Goal: Task Accomplishment & Management: Manage account settings

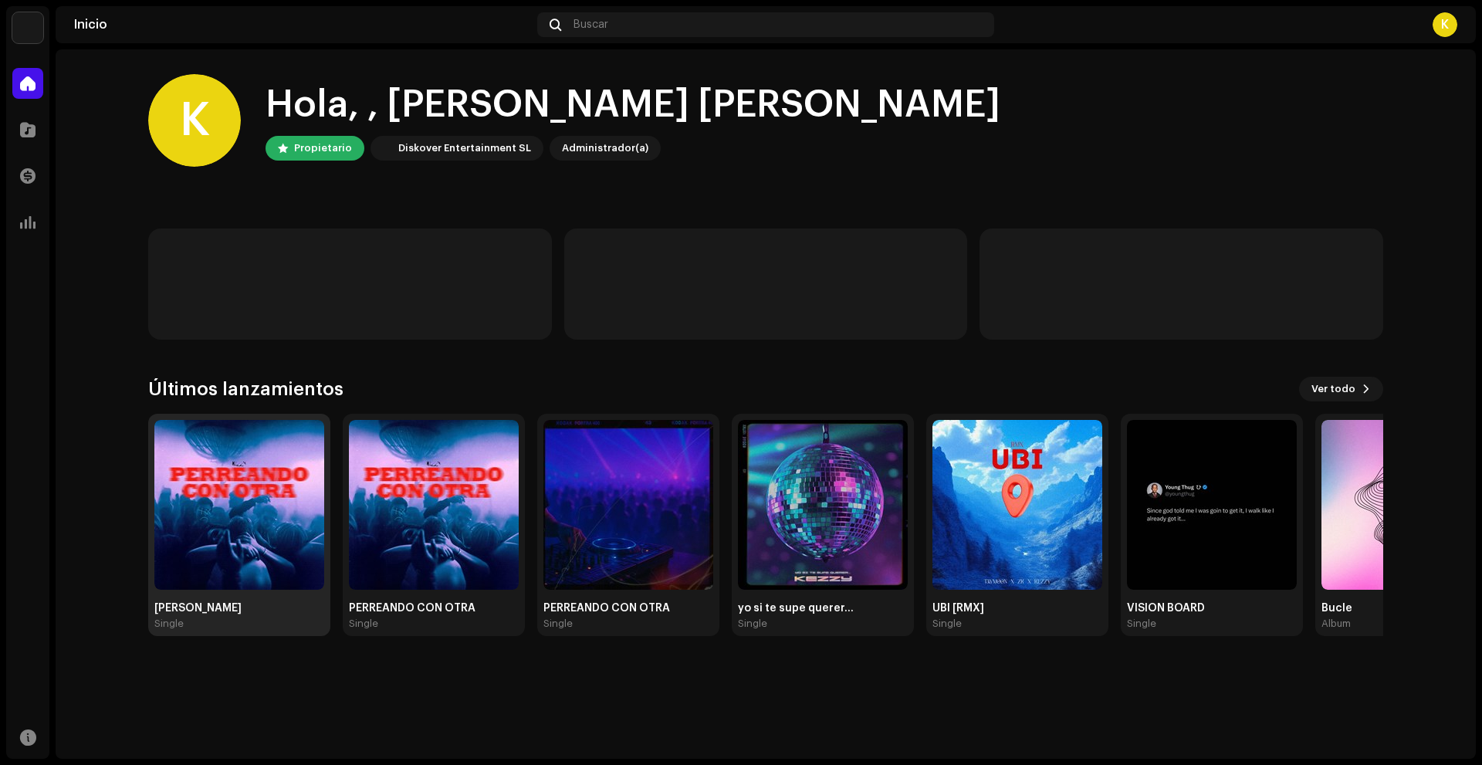
click at [215, 608] on div "[PERSON_NAME]" at bounding box center [239, 608] width 170 height 12
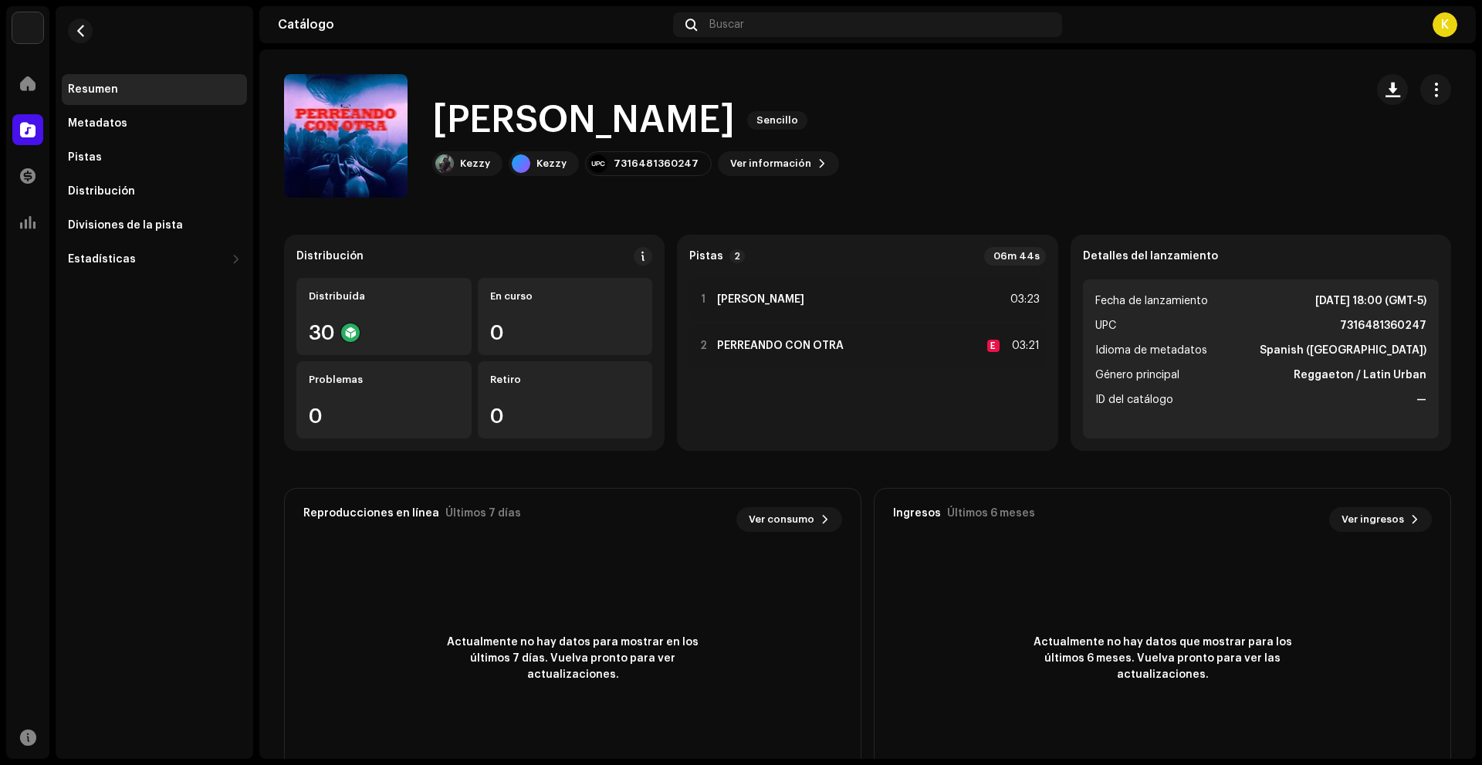
click at [1410, 88] on div at bounding box center [1414, 89] width 74 height 31
click at [1429, 88] on span "button" at bounding box center [1436, 89] width 15 height 12
click at [1330, 151] on div "Editar" at bounding box center [1357, 158] width 156 height 31
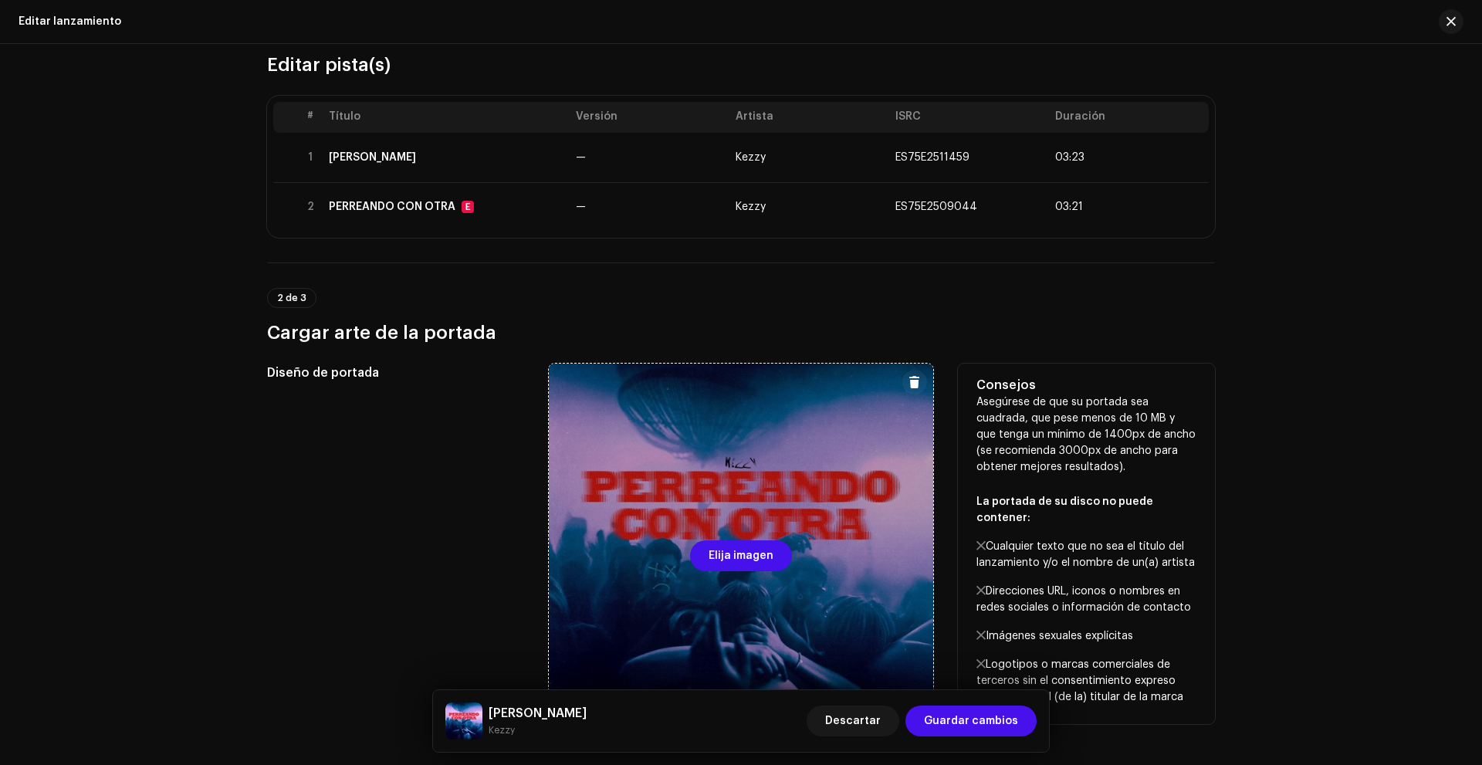
scroll to position [154, 0]
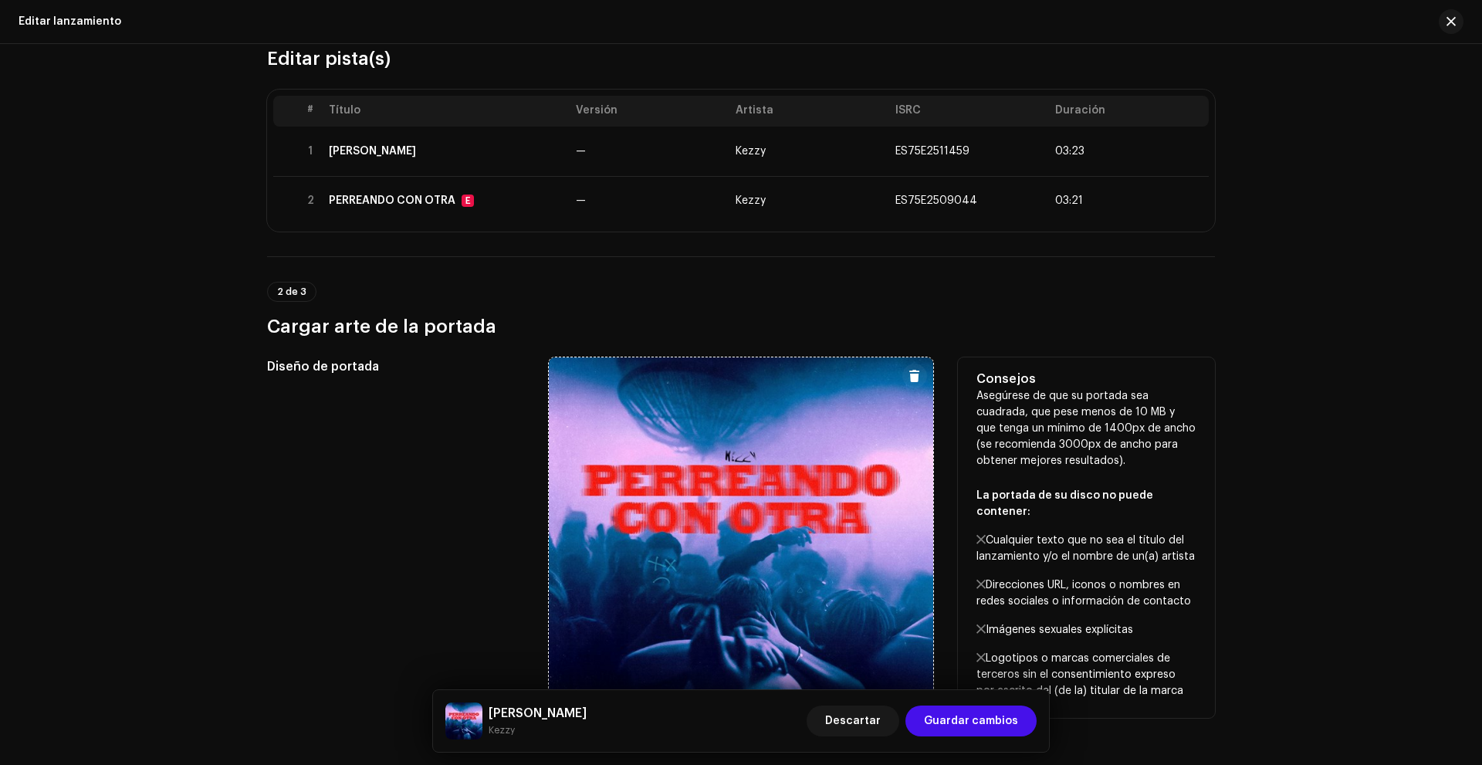
click at [903, 372] on button at bounding box center [915, 376] width 25 height 25
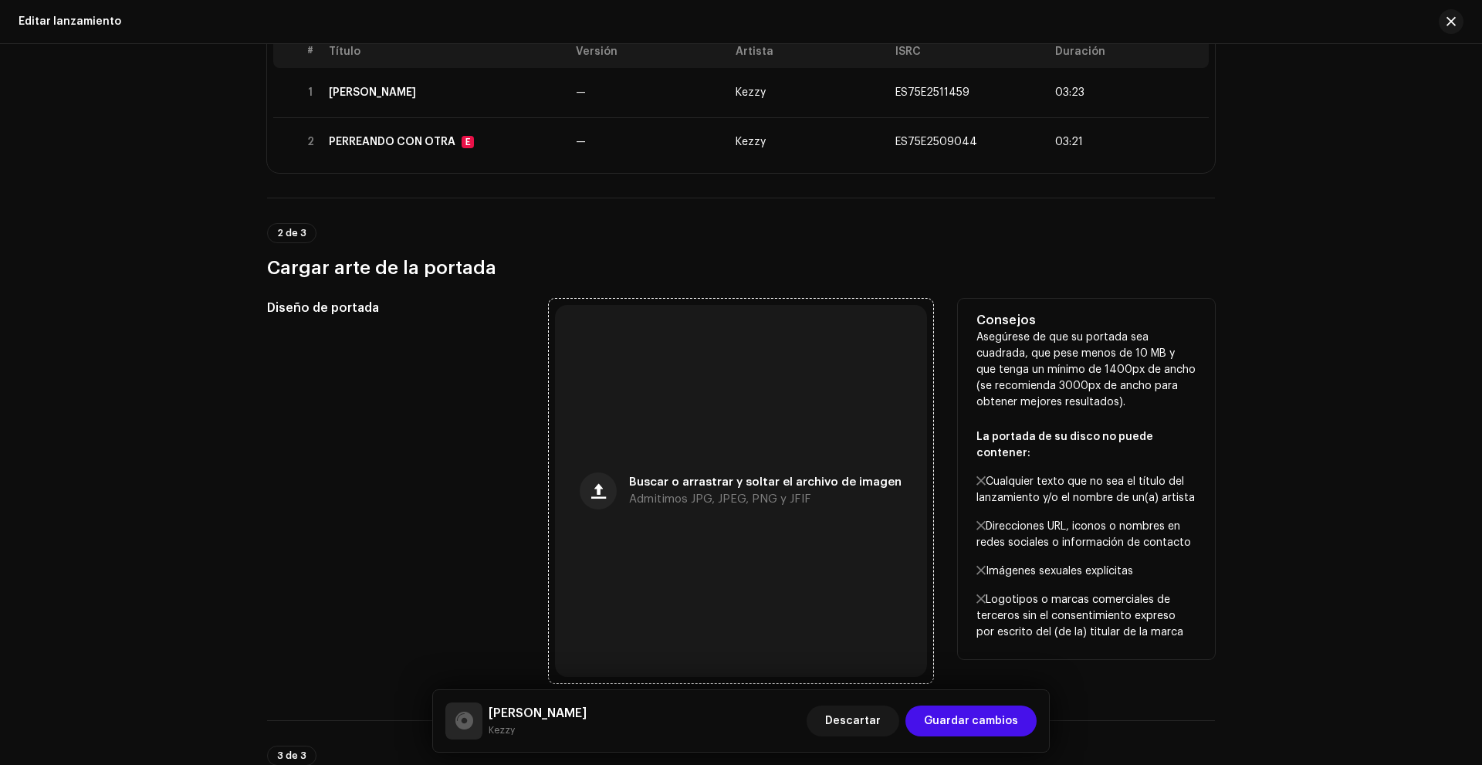
scroll to position [309, 0]
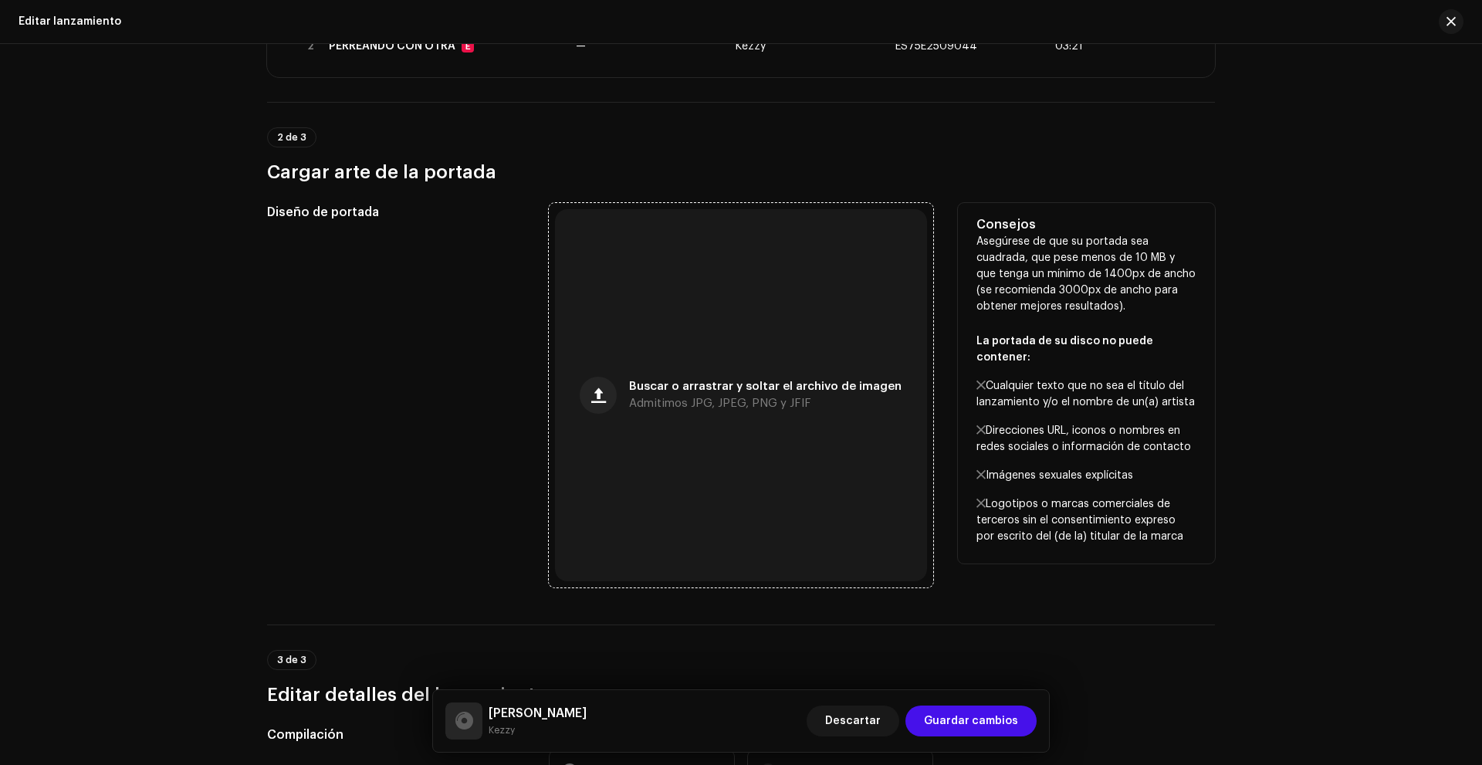
click at [639, 392] on div "Buscar o arrastrar y soltar el archivo de imagen Admitimos JPG, JPEG, PNG y JFIF" at bounding box center [765, 395] width 273 height 28
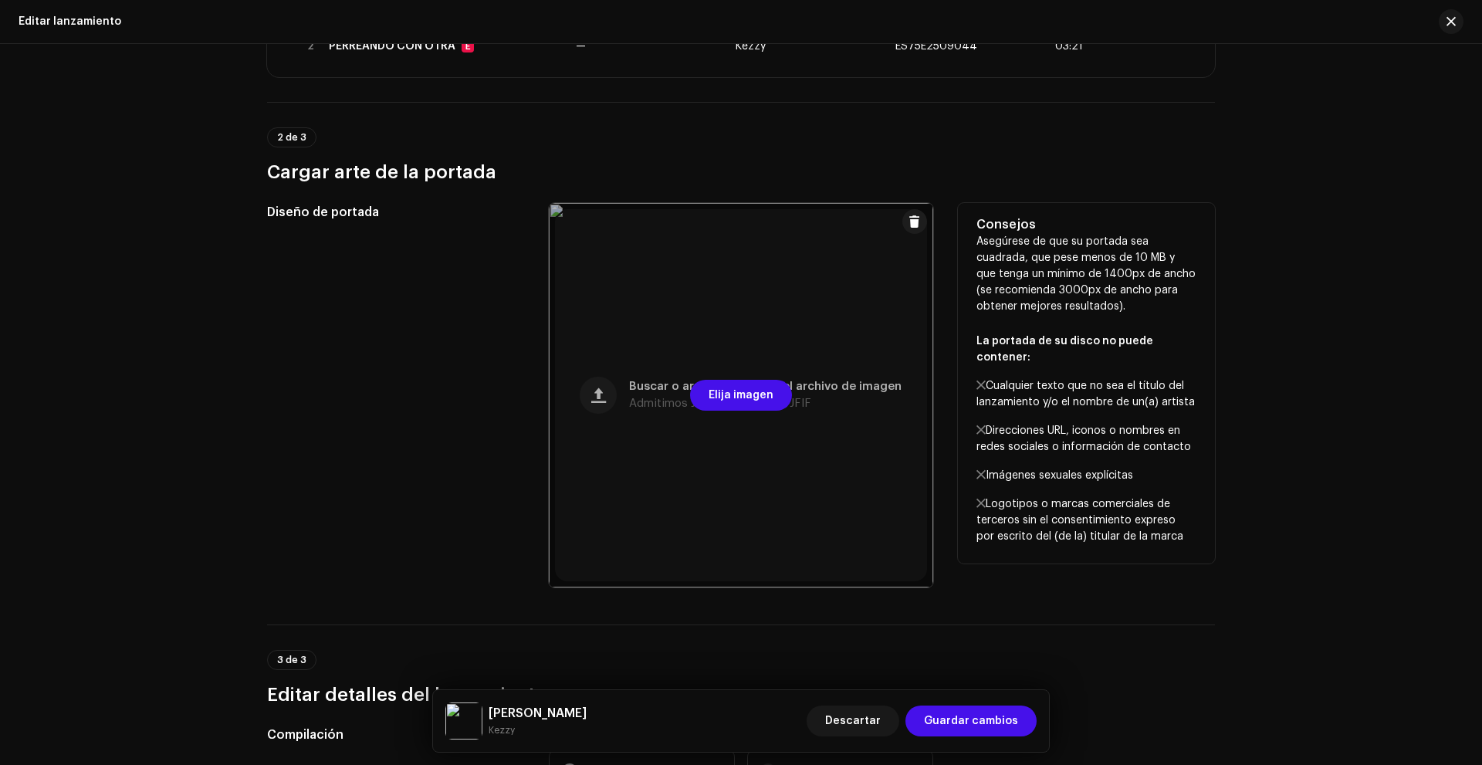
scroll to position [386, 0]
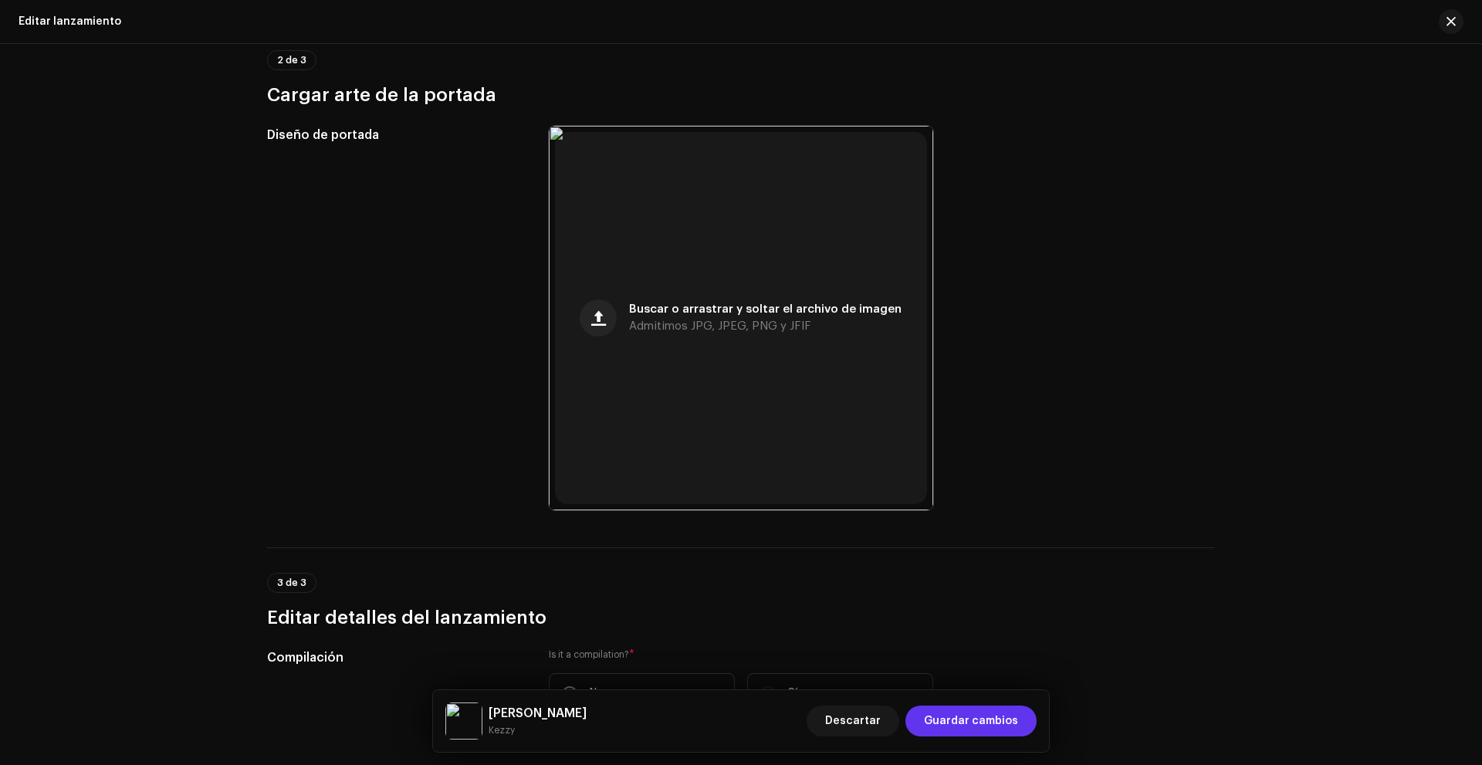
click at [941, 726] on span "Guardar cambios" at bounding box center [971, 721] width 94 height 31
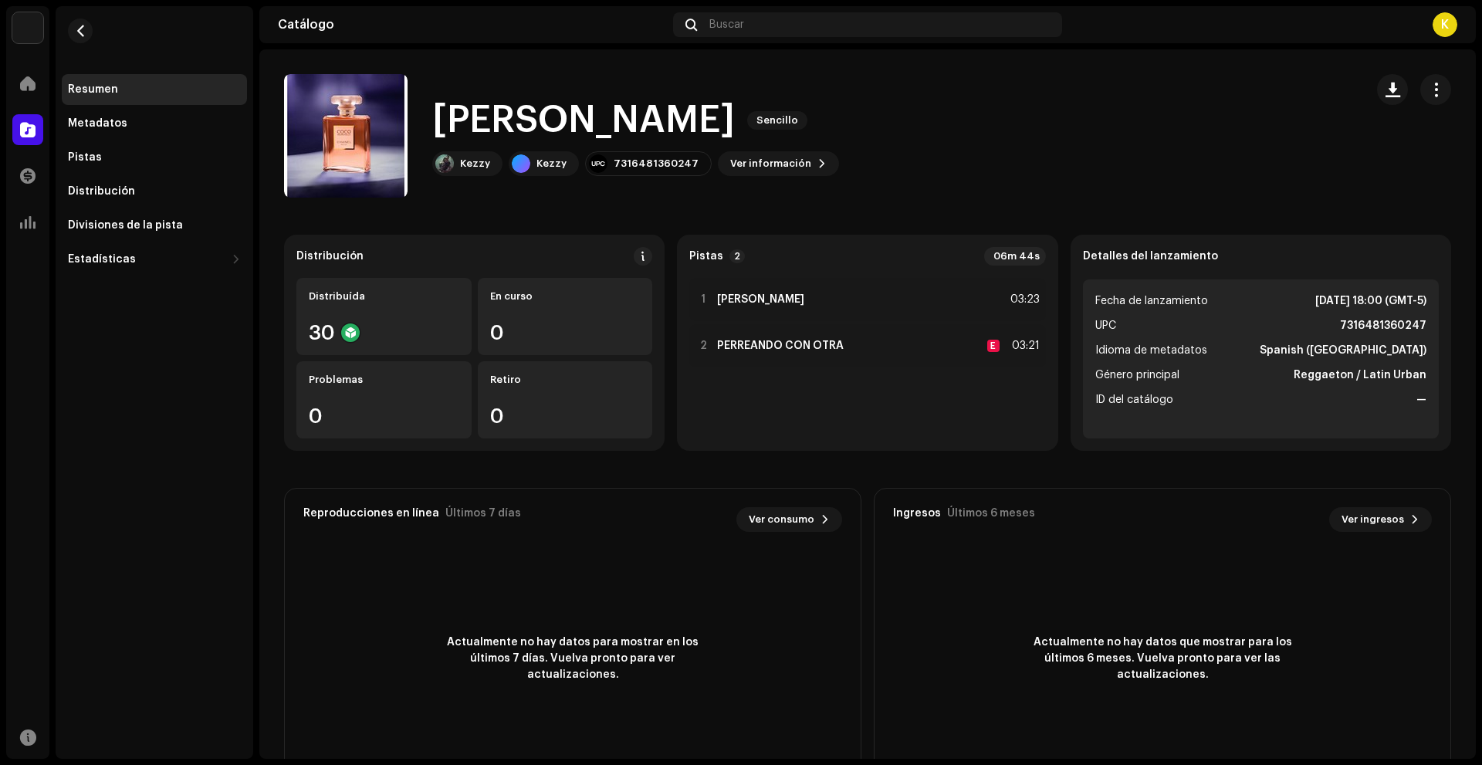
scroll to position [63, 0]
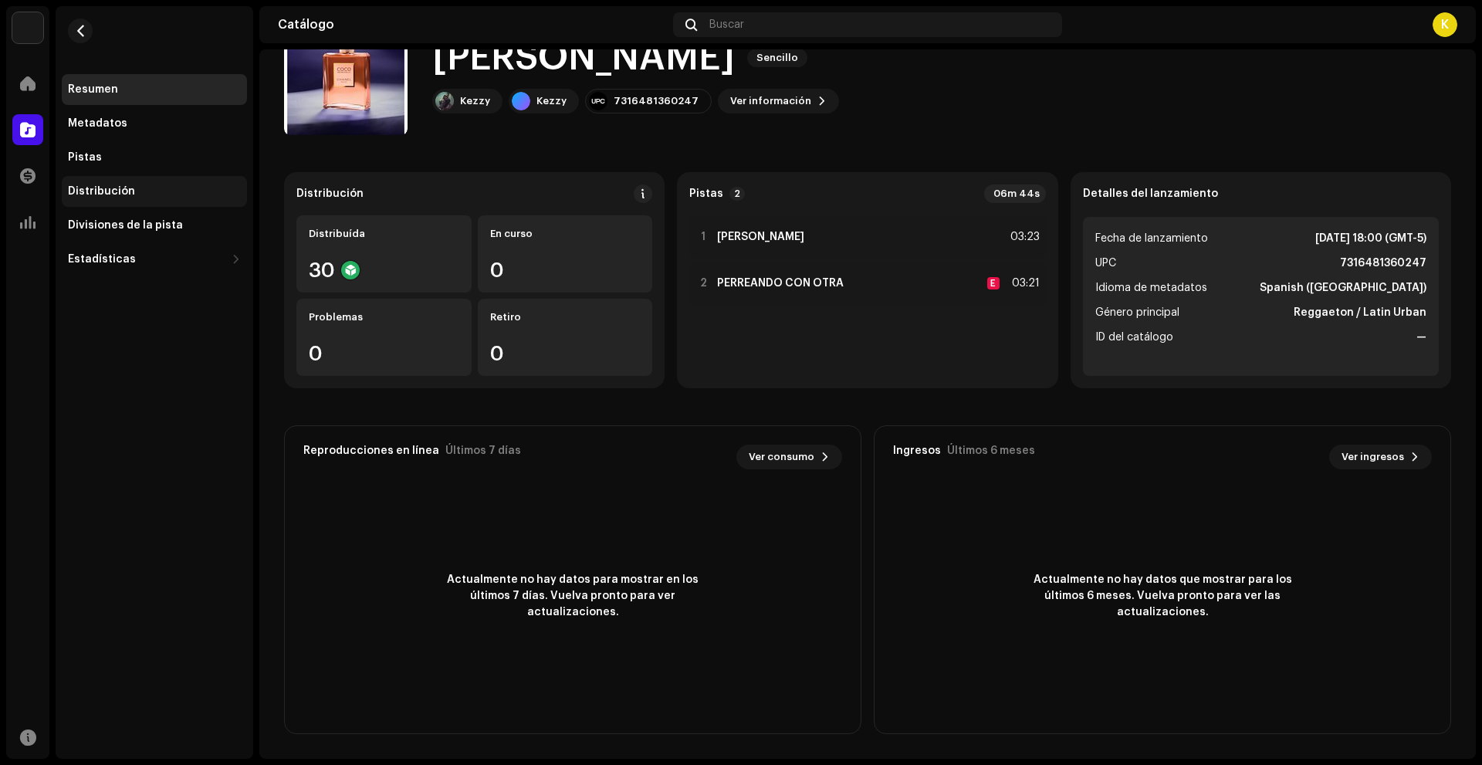
click at [136, 195] on div "Distribución" at bounding box center [154, 191] width 173 height 12
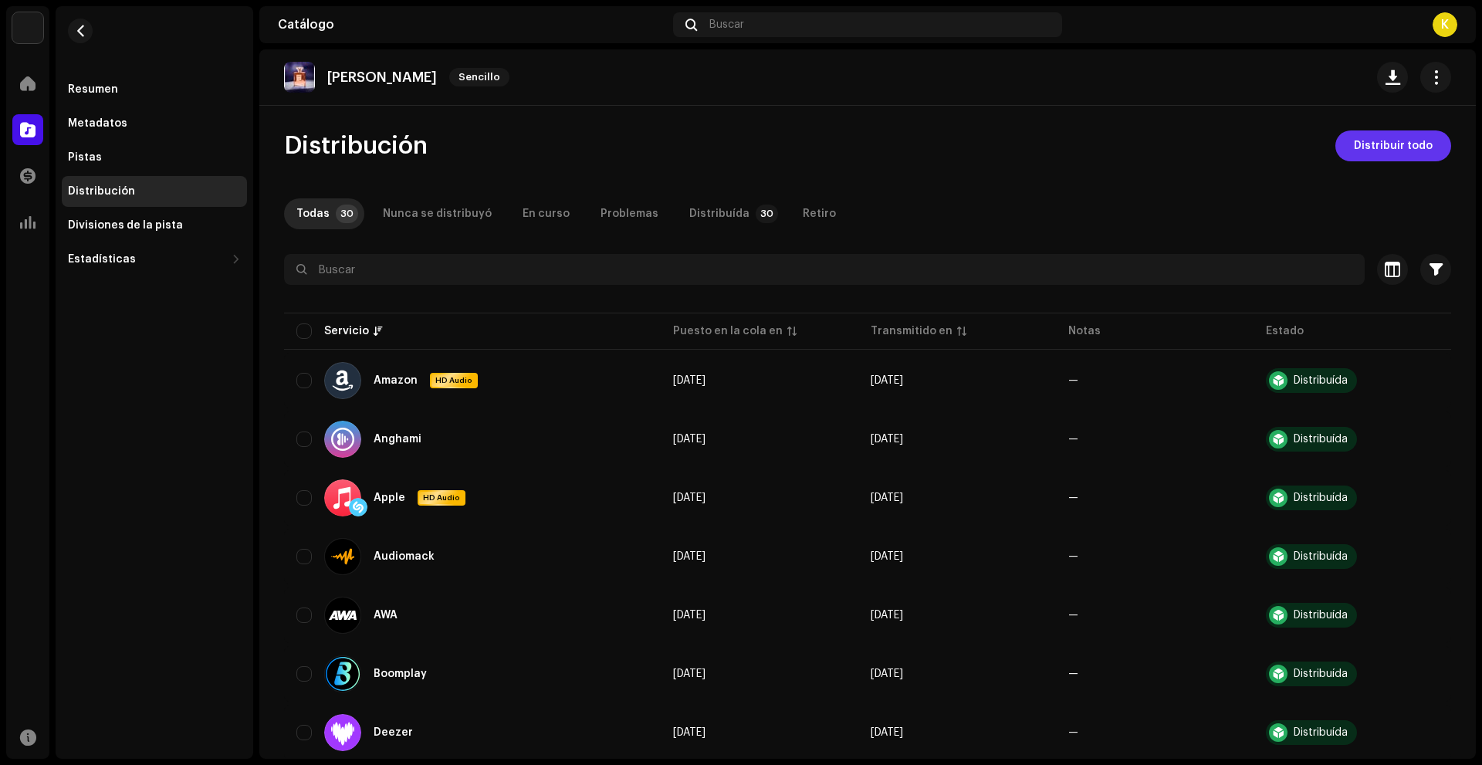
click at [1358, 138] on span "Distribuir todo" at bounding box center [1393, 145] width 79 height 31
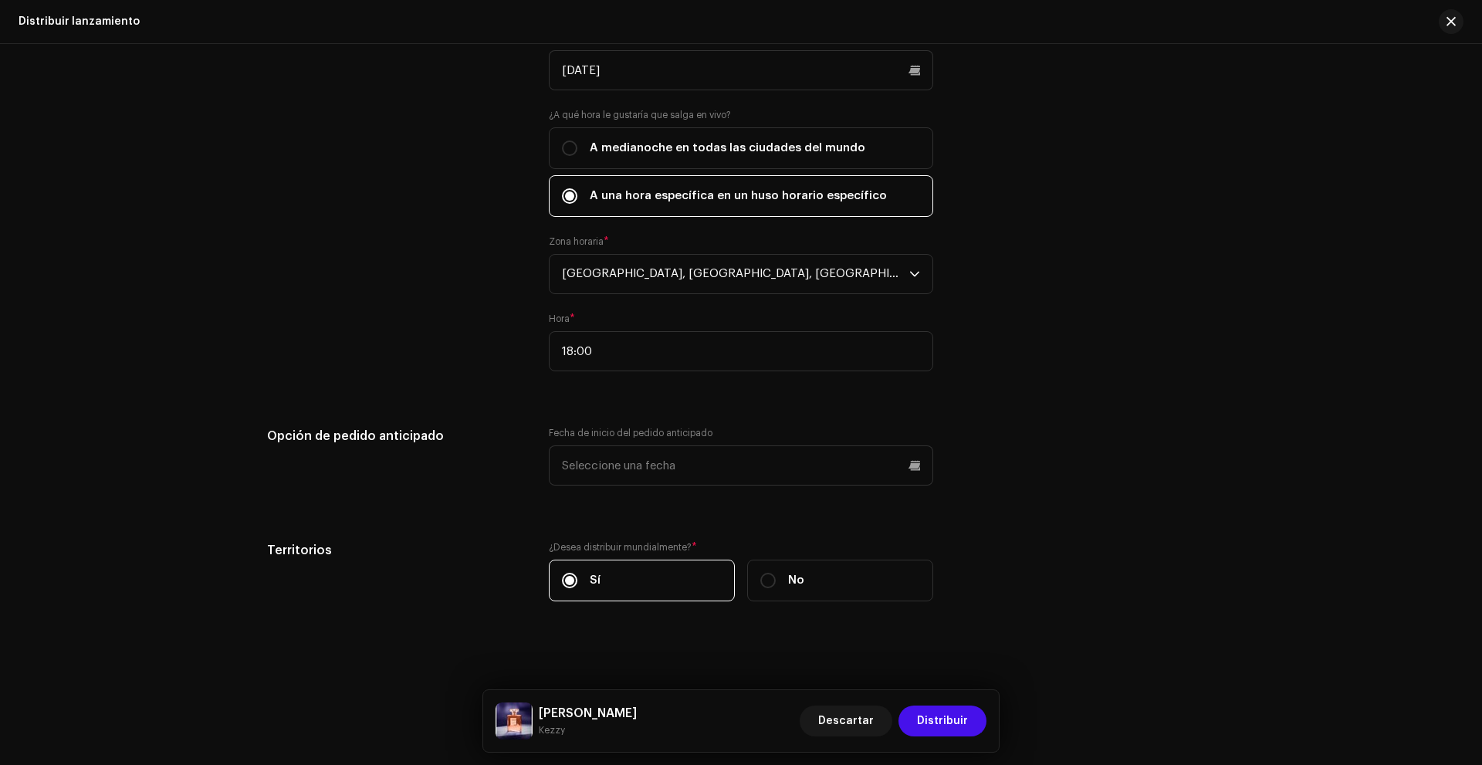
scroll to position [2869, 0]
click at [938, 717] on span "Distribuir" at bounding box center [942, 721] width 51 height 31
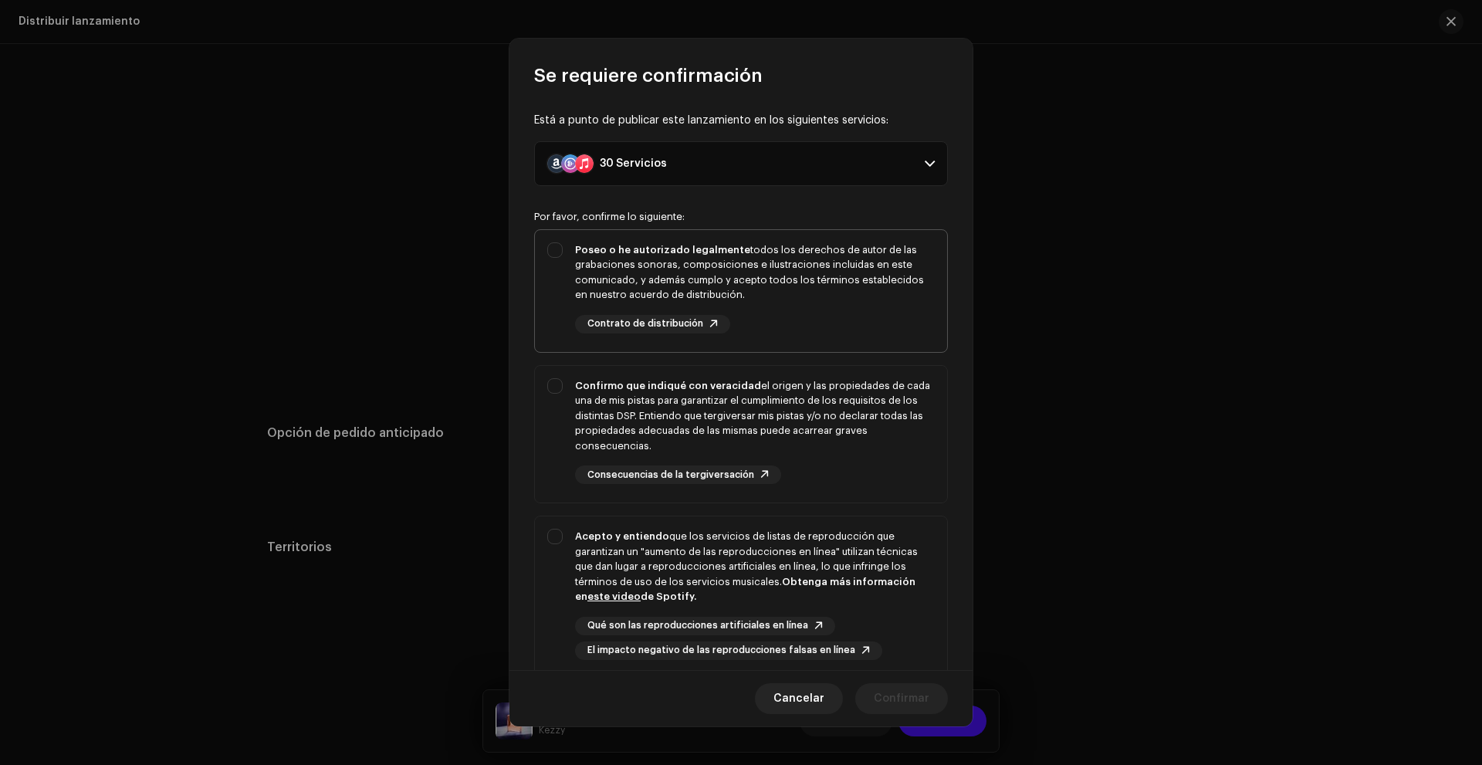
click at [731, 259] on div "Poseo o he autorizado legalmente todos los derechos de autor de las grabaciones…" at bounding box center [755, 272] width 360 height 60
checkbox input "true"
click at [826, 414] on div "Confirmo que indiqué con veracidad el origen y las propiedades de cada una de m…" at bounding box center [755, 416] width 360 height 76
checkbox input "true"
click at [876, 538] on div "Acepto y entiendo que los servicios de listas de reproducción que garantizan un…" at bounding box center [755, 567] width 360 height 76
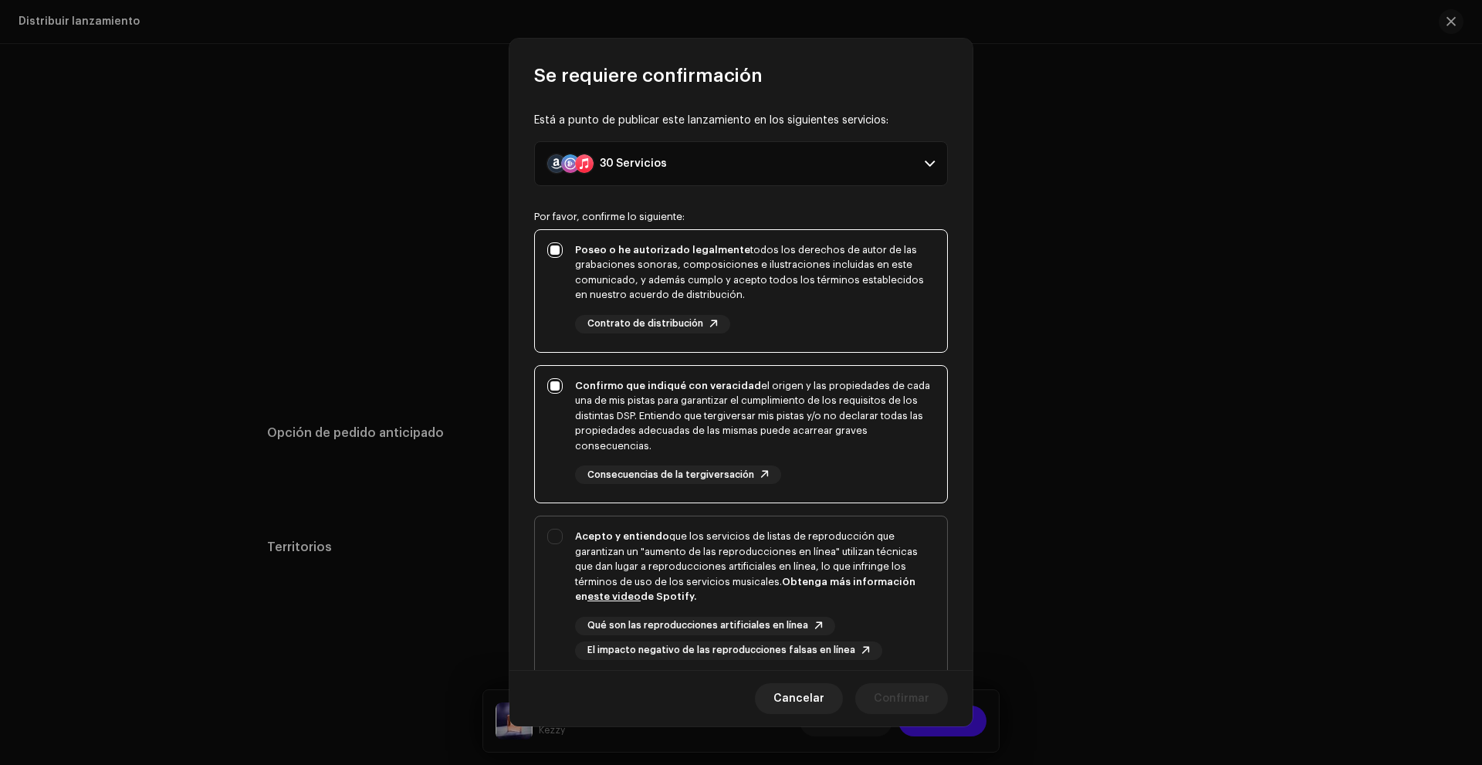
checkbox input "true"
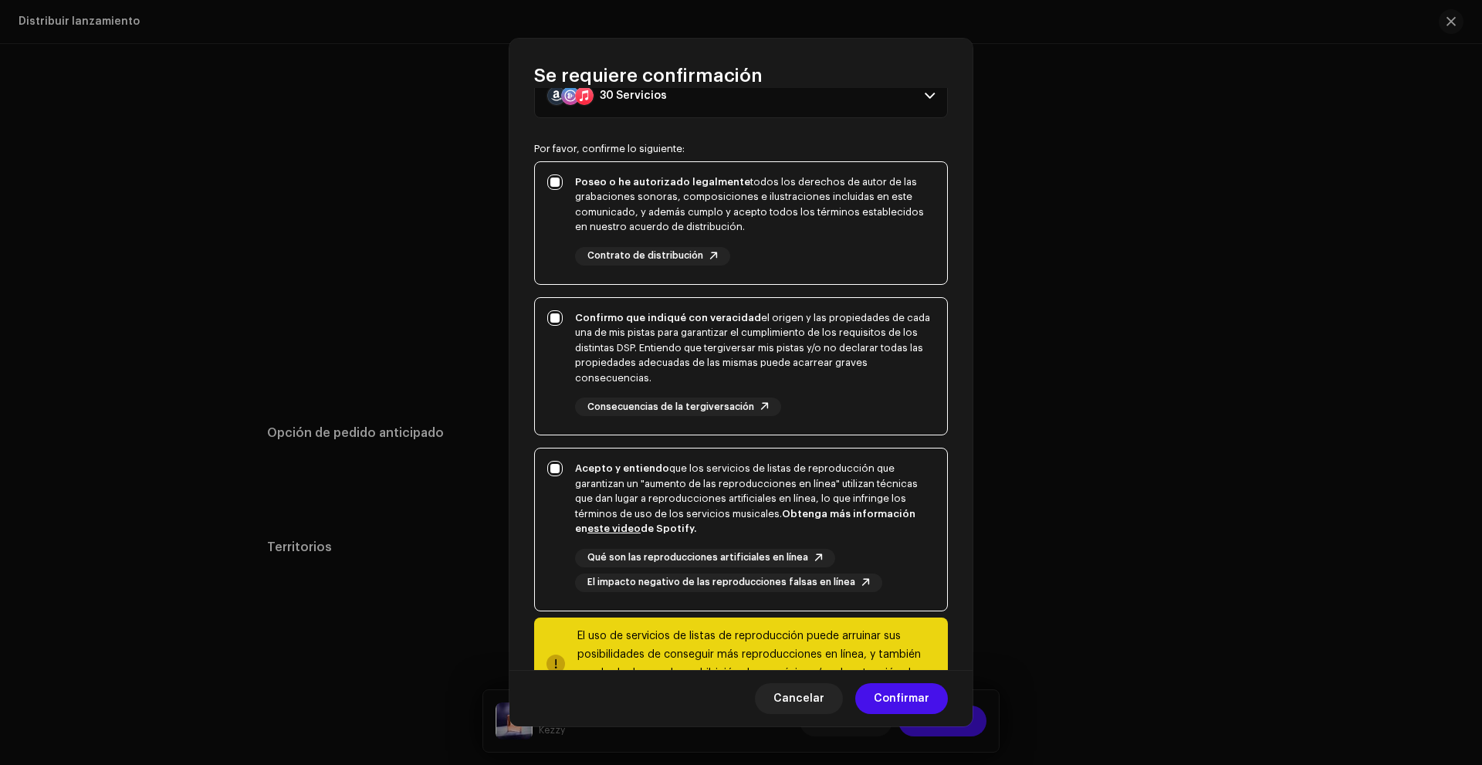
scroll to position [132, 0]
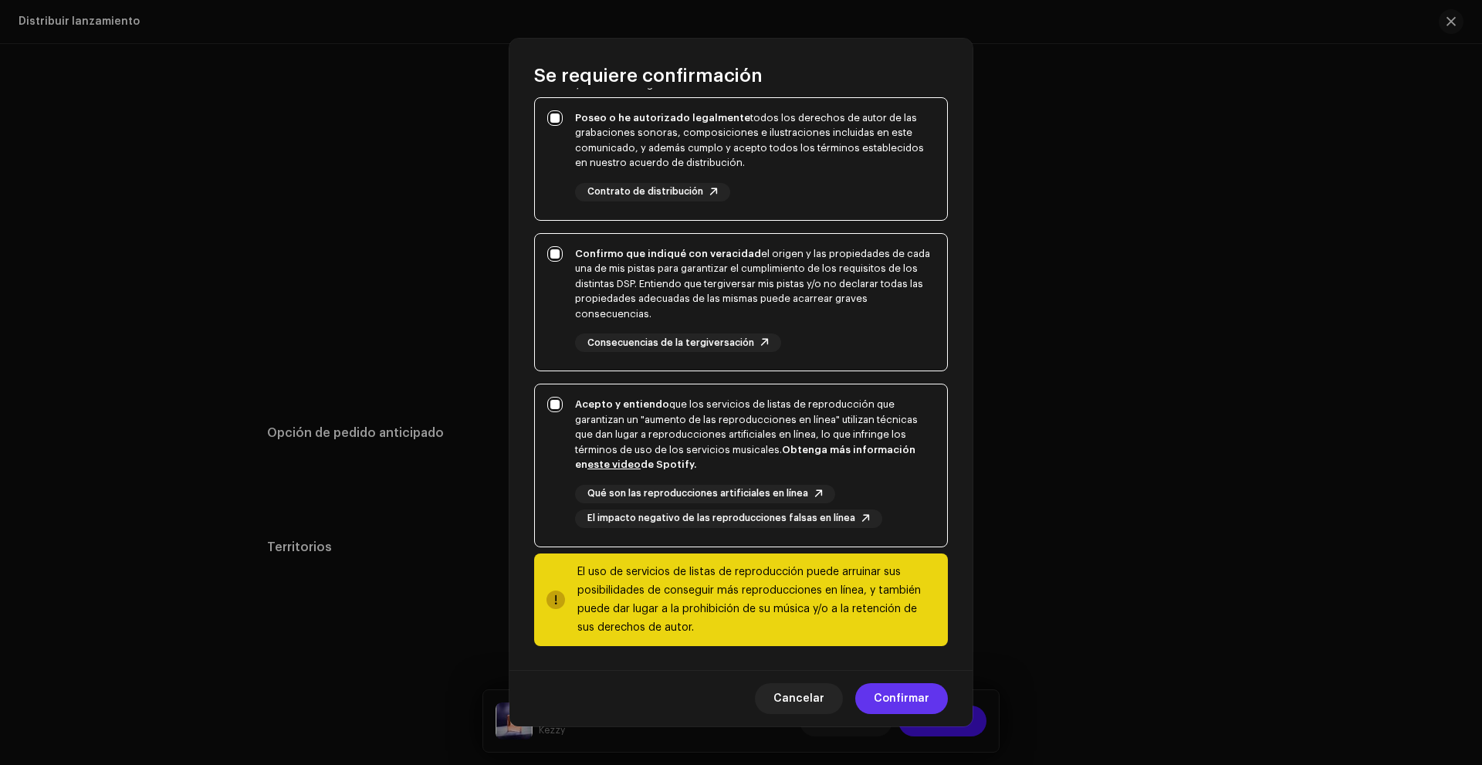
click at [926, 688] on span "Confirmar" at bounding box center [902, 698] width 56 height 31
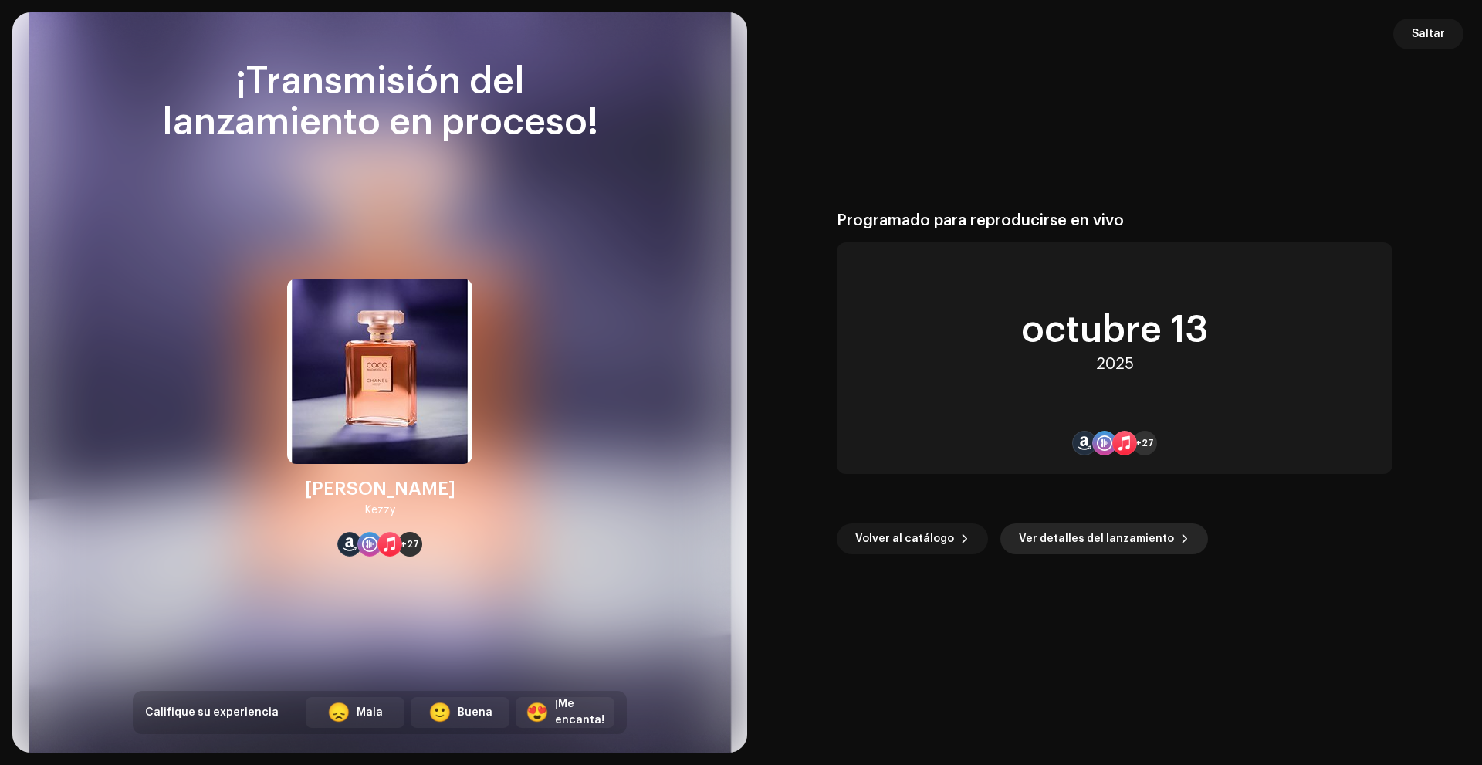
click at [1069, 551] on span "Ver detalles del lanzamiento" at bounding box center [1096, 539] width 155 height 31
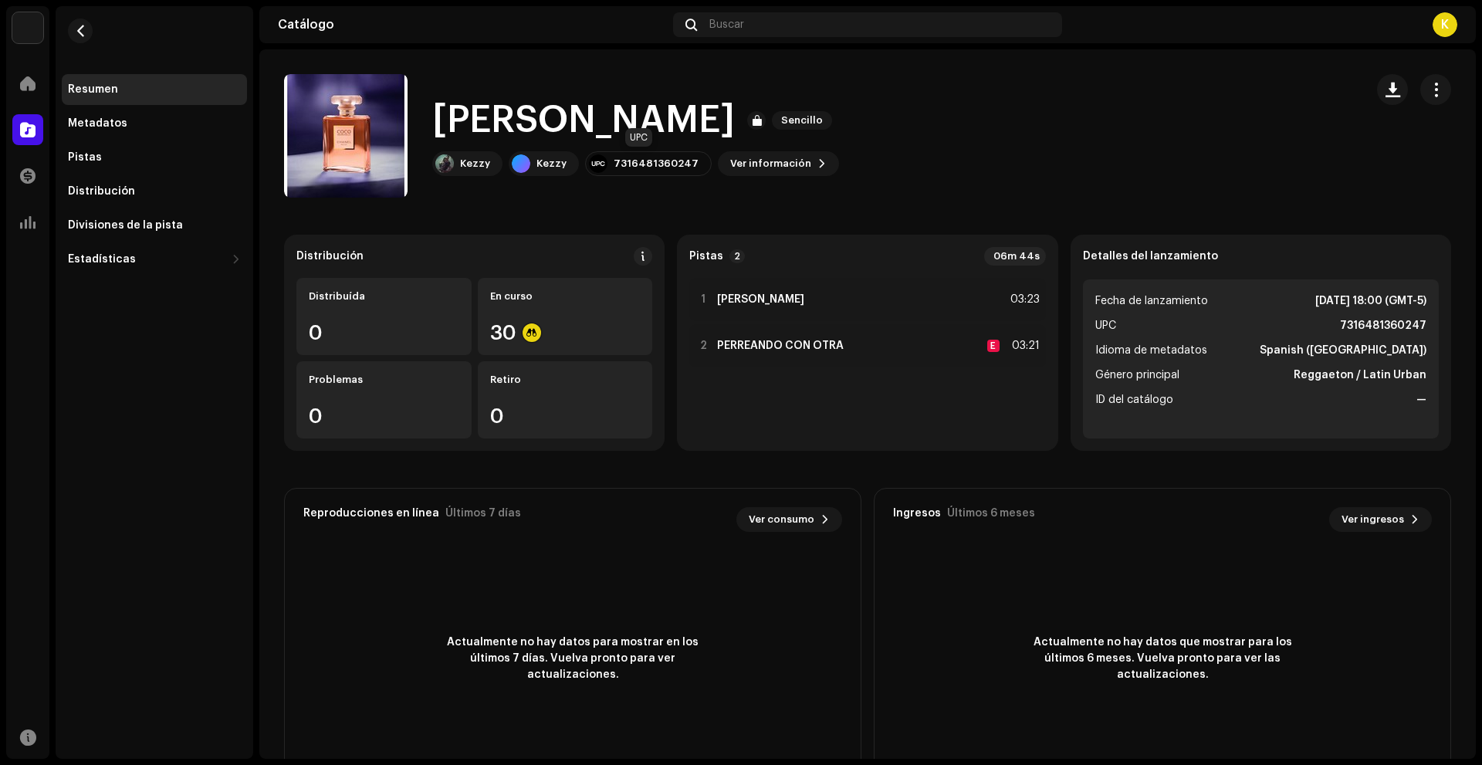
click at [615, 166] on div "7316481360247" at bounding box center [656, 164] width 85 height 12
copy div "7316481360247"
